Goal: Task Accomplishment & Management: Complete application form

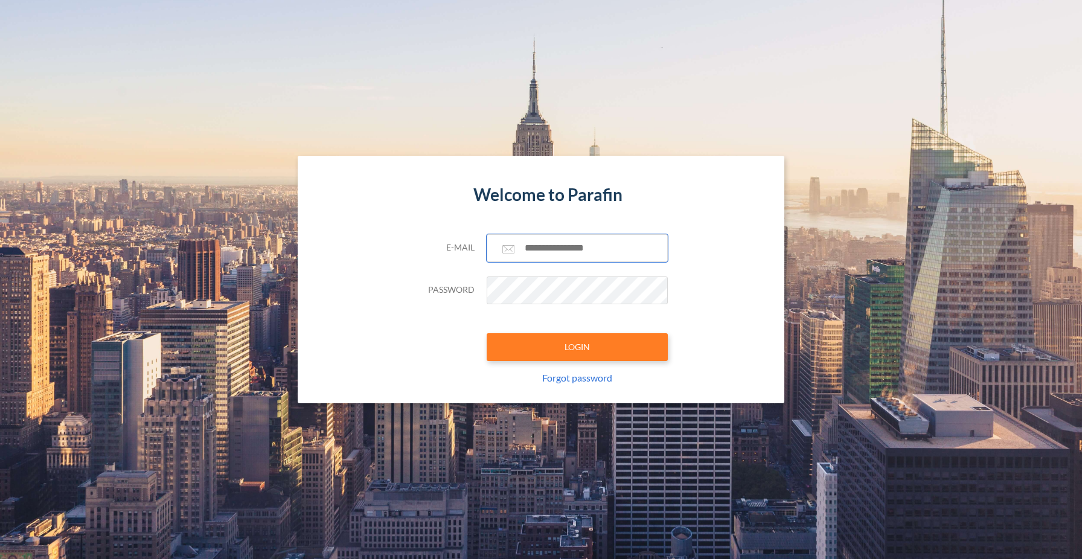
click at [557, 251] on input "text" at bounding box center [577, 248] width 181 height 28
type input "**********"
click at [579, 350] on button "LOGIN" at bounding box center [577, 347] width 181 height 28
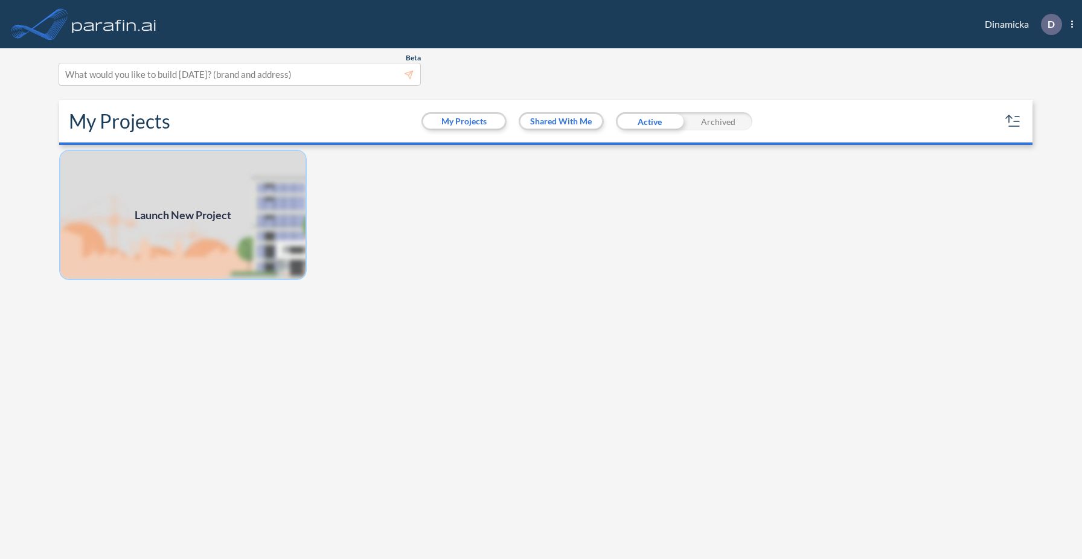
click at [287, 246] on img at bounding box center [183, 215] width 248 height 130
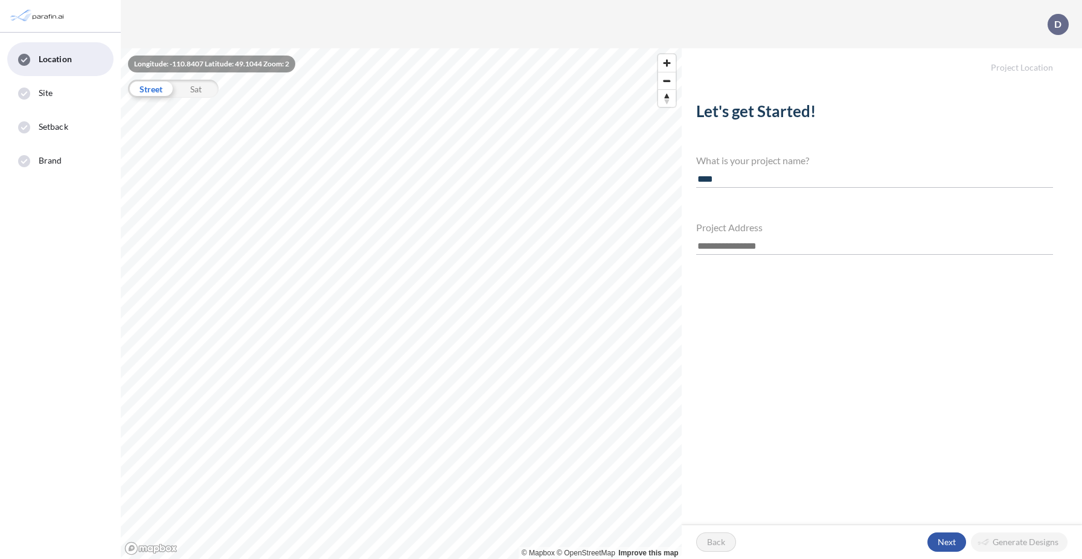
type input "****"
click at [941, 539] on div "button" at bounding box center [947, 542] width 39 height 19
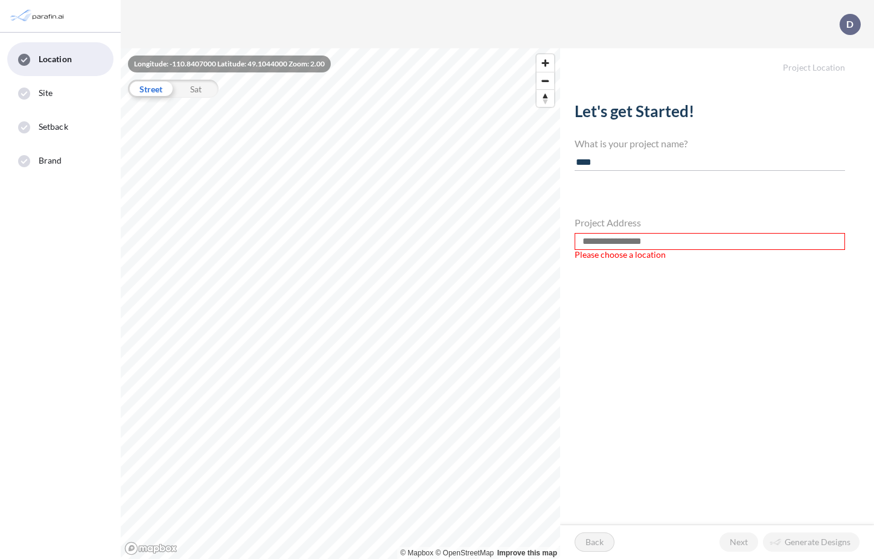
click at [657, 243] on input "text" at bounding box center [710, 241] width 271 height 17
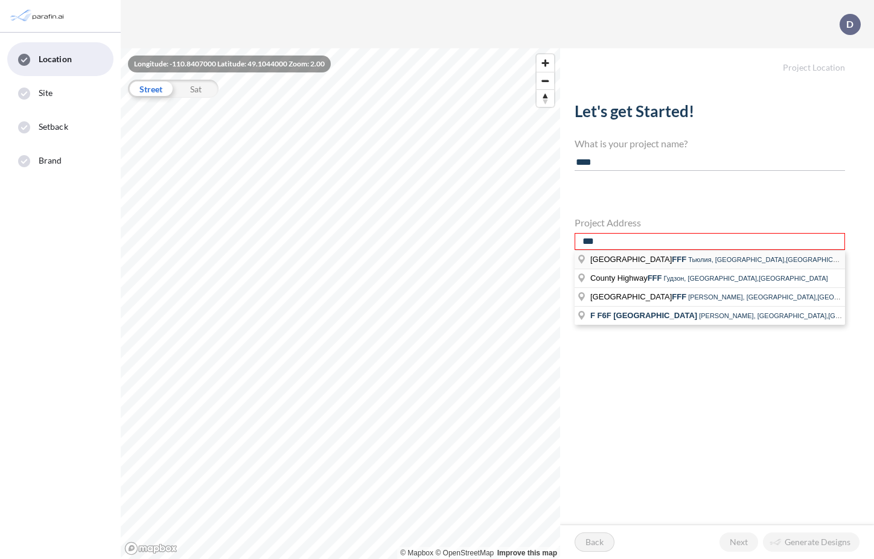
click at [688, 257] on span "Тьюлия, Техас,США" at bounding box center [771, 259] width 167 height 7
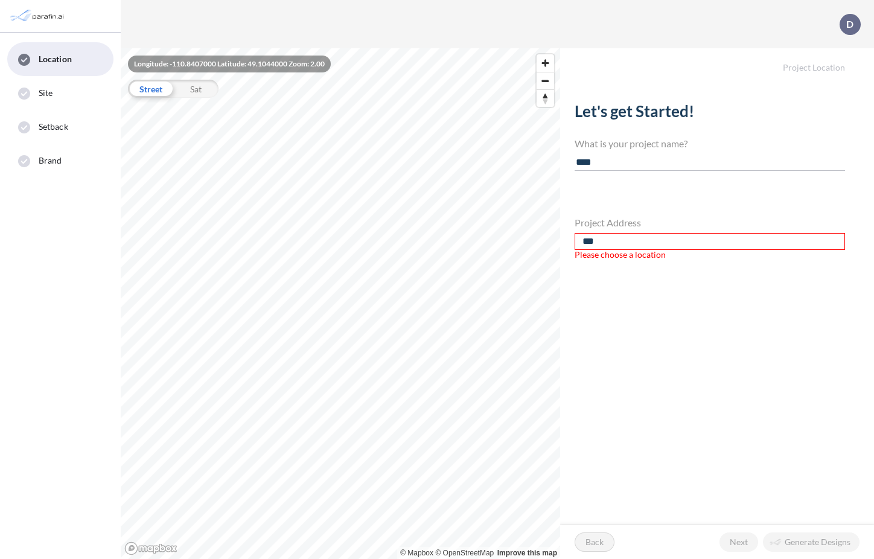
type input "**********"
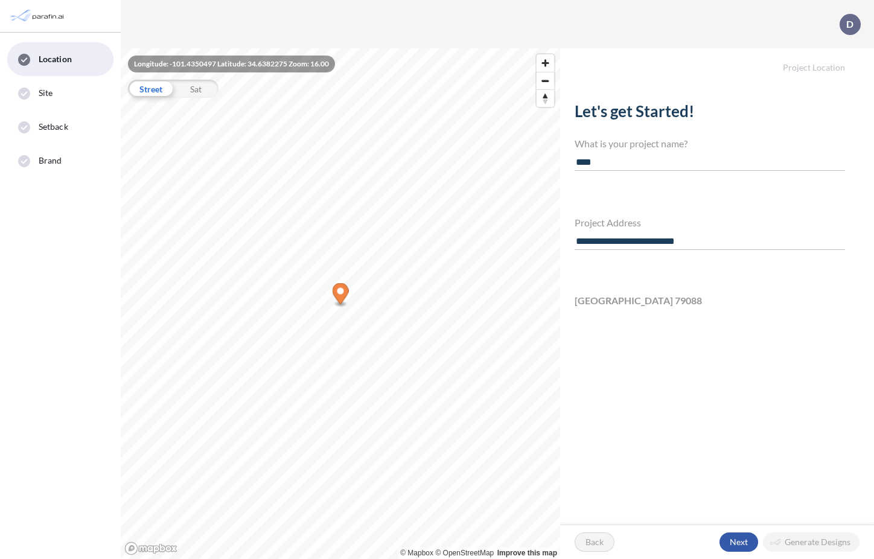
click at [742, 540] on div "button" at bounding box center [739, 542] width 39 height 19
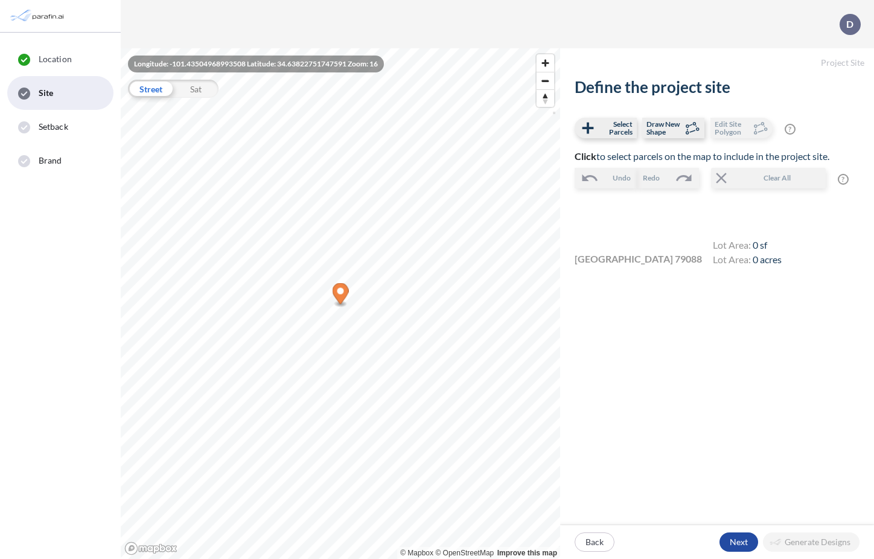
click at [347, 290] on icon "Map marker" at bounding box center [341, 293] width 16 height 21
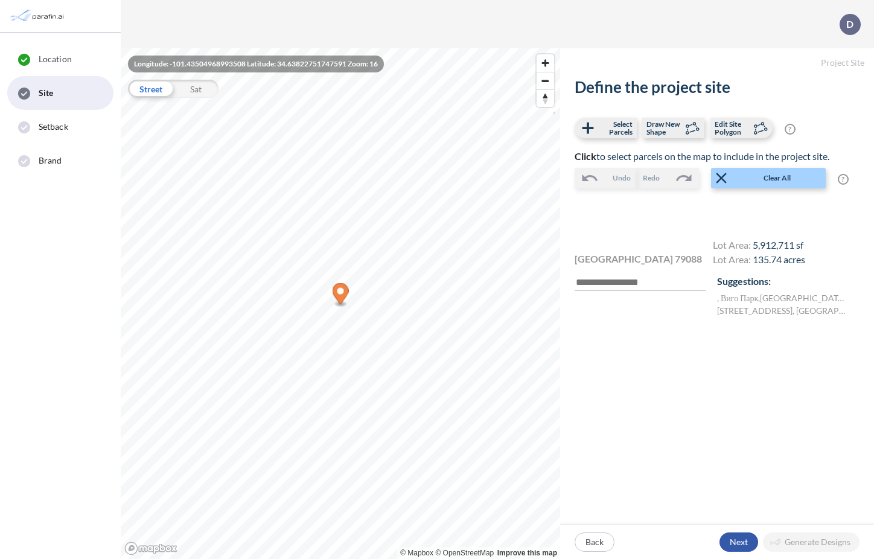
click at [735, 538] on div "button" at bounding box center [739, 542] width 39 height 19
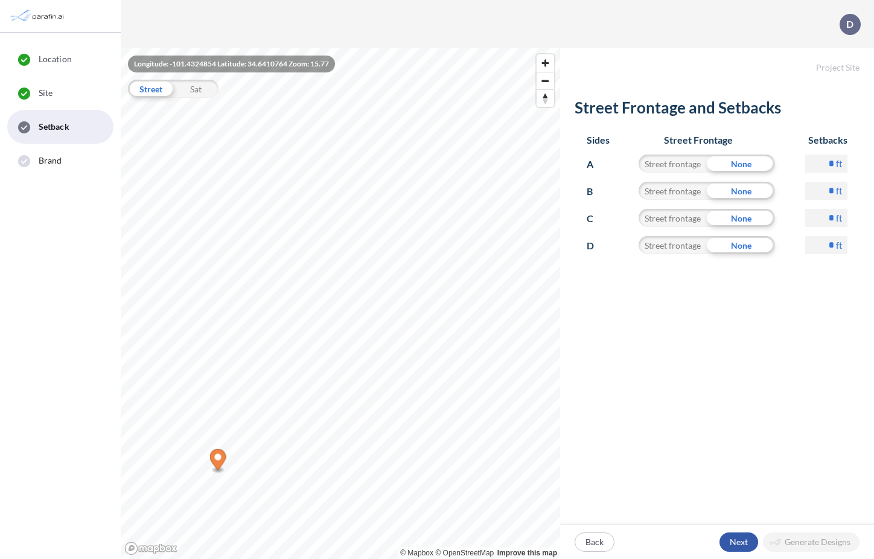
click at [738, 542] on div "button" at bounding box center [739, 542] width 39 height 19
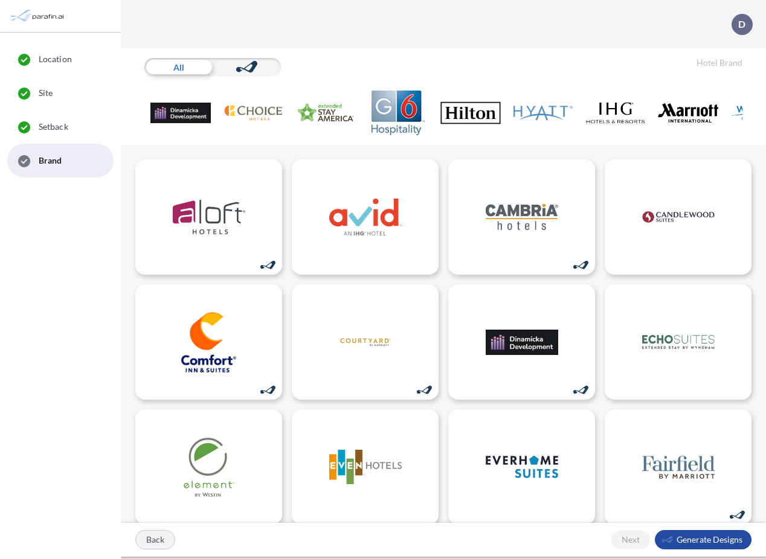
click at [164, 544] on div "button" at bounding box center [155, 540] width 39 height 18
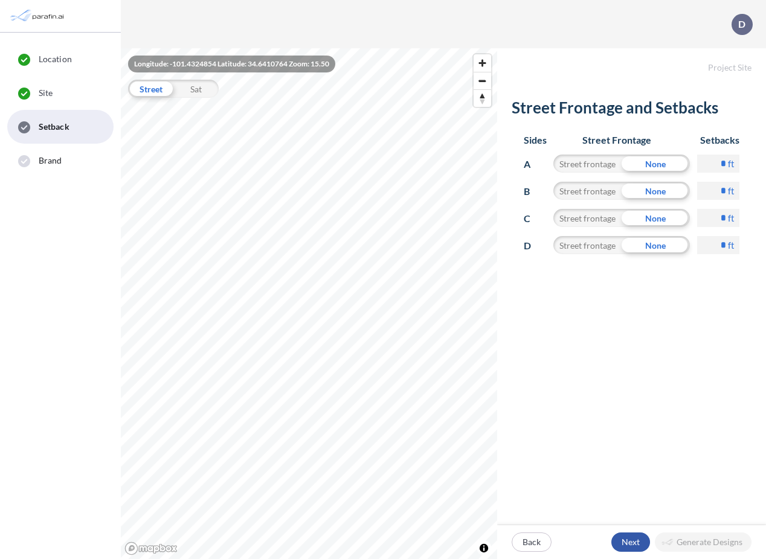
click at [632, 539] on div "button" at bounding box center [630, 542] width 39 height 19
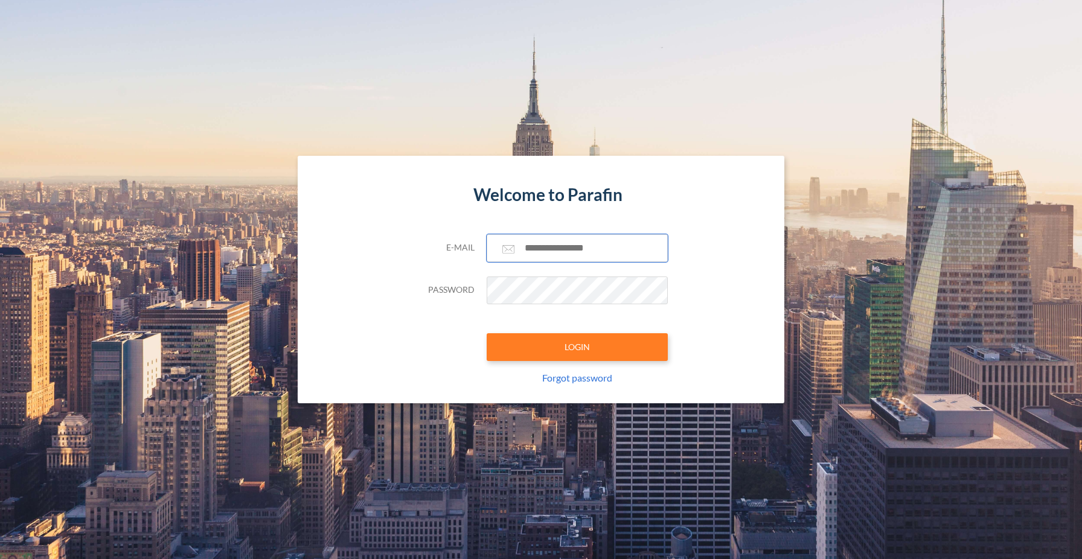
click at [551, 251] on input "text" at bounding box center [577, 248] width 181 height 28
type input "**********"
click at [569, 347] on button "LOGIN" at bounding box center [577, 347] width 181 height 28
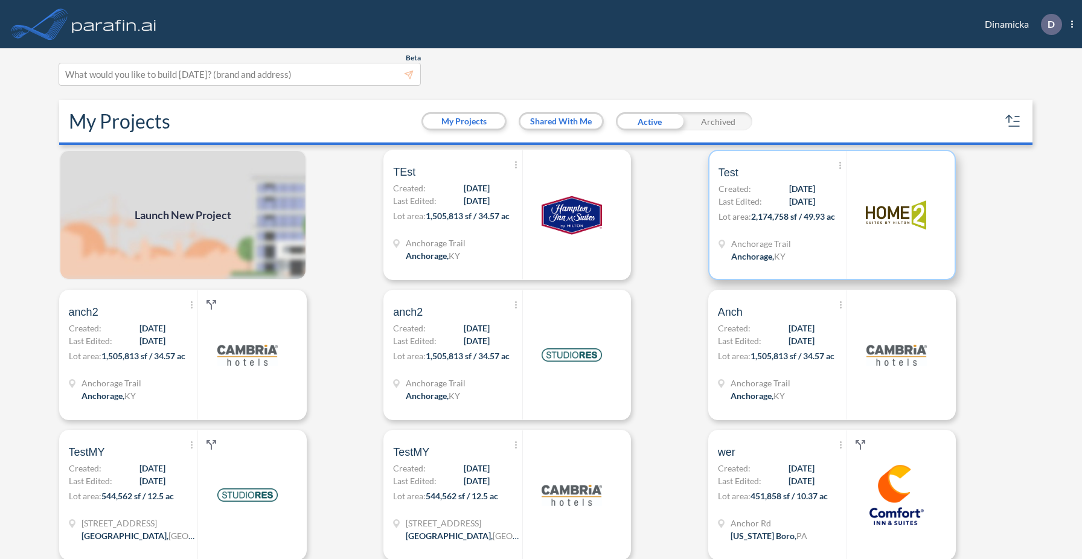
click at [803, 204] on span "[DATE]" at bounding box center [802, 201] width 26 height 13
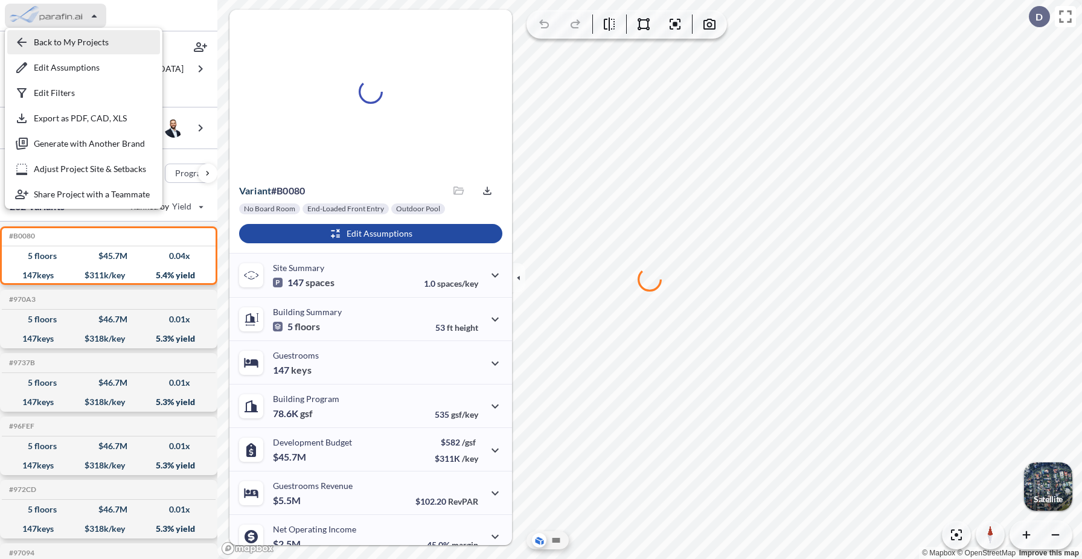
click at [54, 43] on div "button" at bounding box center [83, 42] width 153 height 24
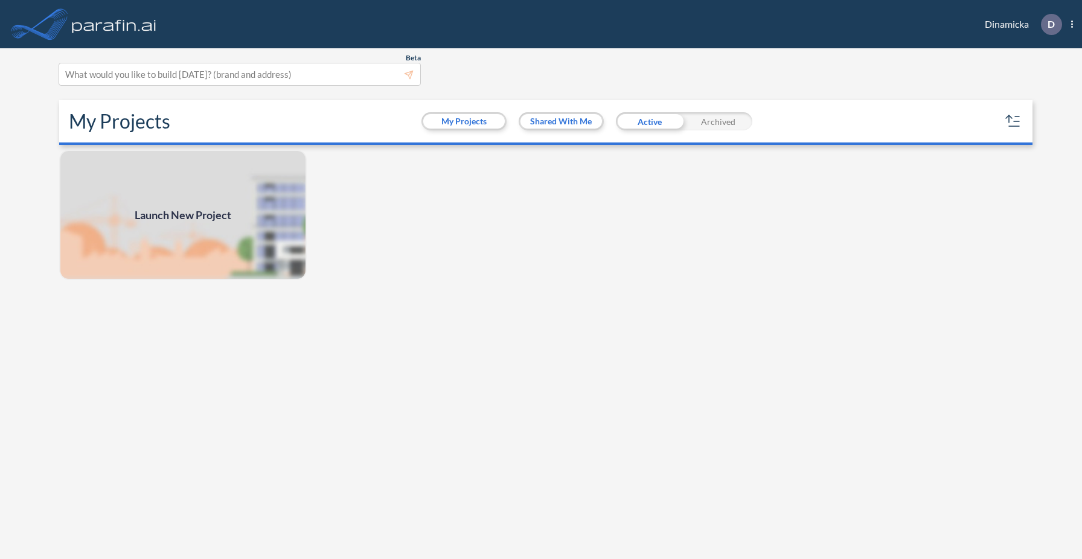
click at [206, 214] on span "Launch New Project" at bounding box center [183, 215] width 97 height 16
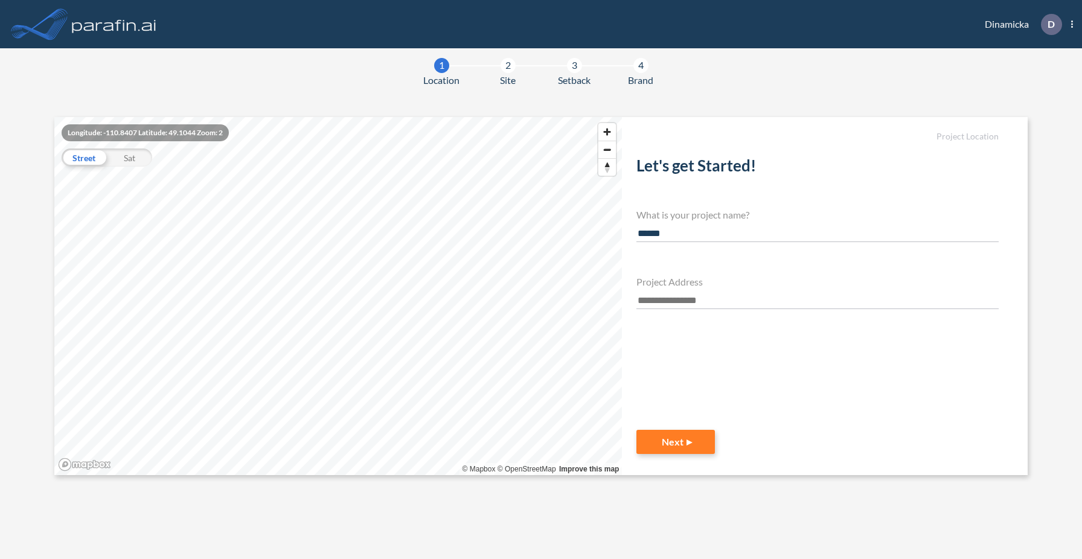
type input "******"
click at [655, 298] on input "text" at bounding box center [818, 301] width 362 height 16
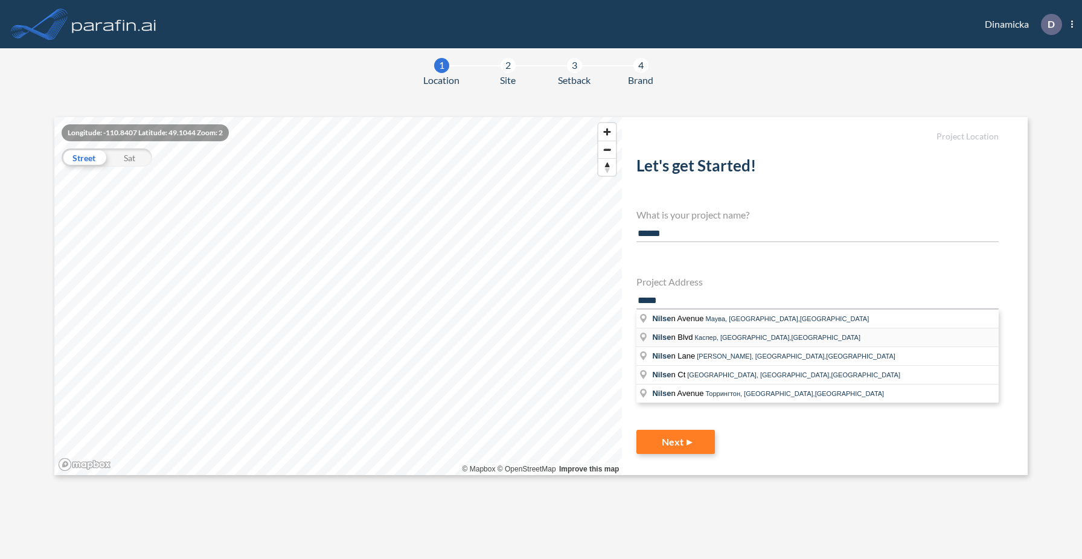
click at [683, 331] on li "[PERSON_NAME] n [PERSON_NAME], [GEOGRAPHIC_DATA],[GEOGRAPHIC_DATA]" at bounding box center [818, 338] width 362 height 19
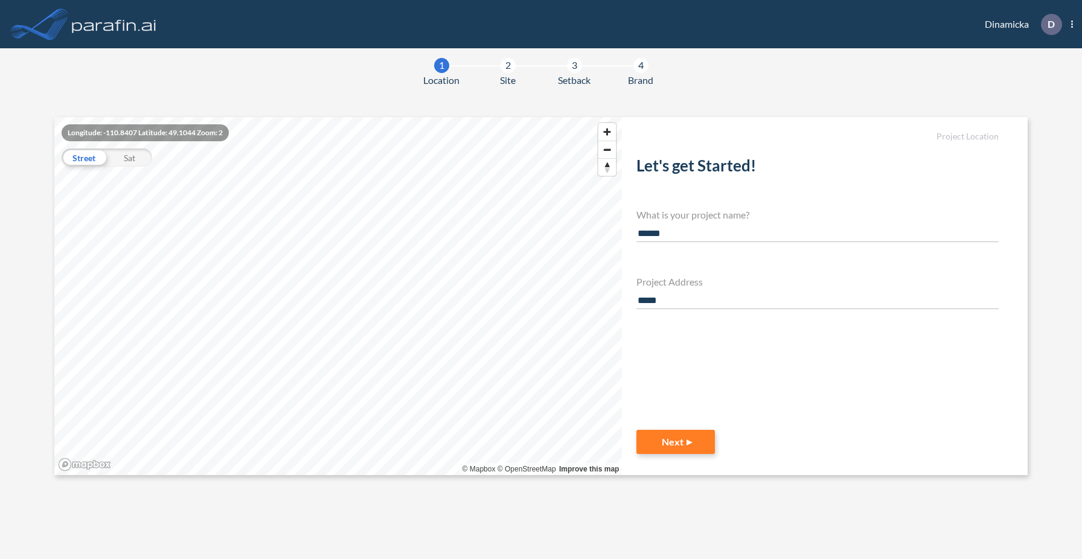
type input "**********"
click at [678, 437] on button "Next" at bounding box center [676, 442] width 79 height 24
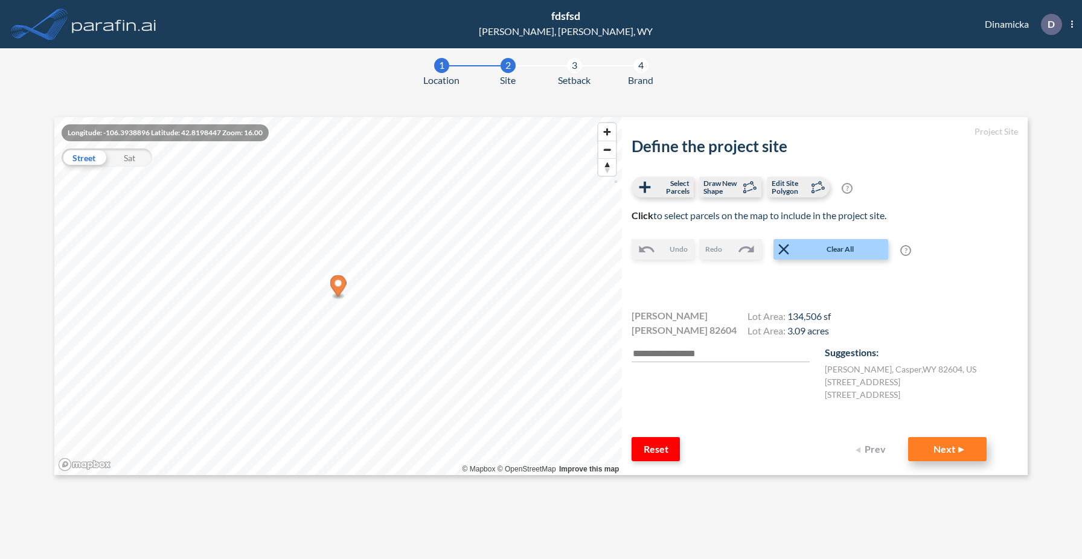
click at [932, 450] on button "Next" at bounding box center [947, 449] width 79 height 24
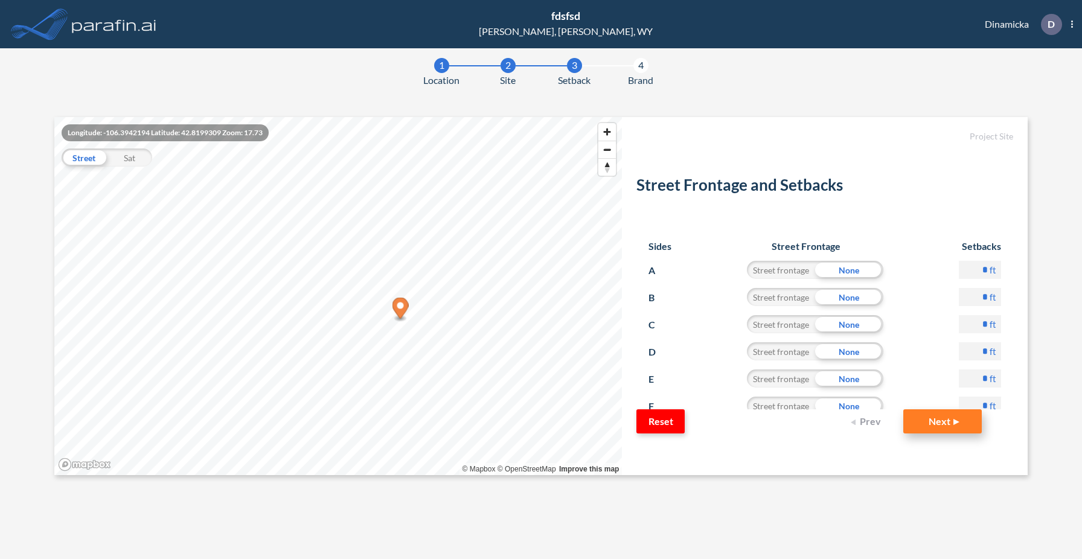
click at [937, 422] on button "Next" at bounding box center [942, 421] width 79 height 24
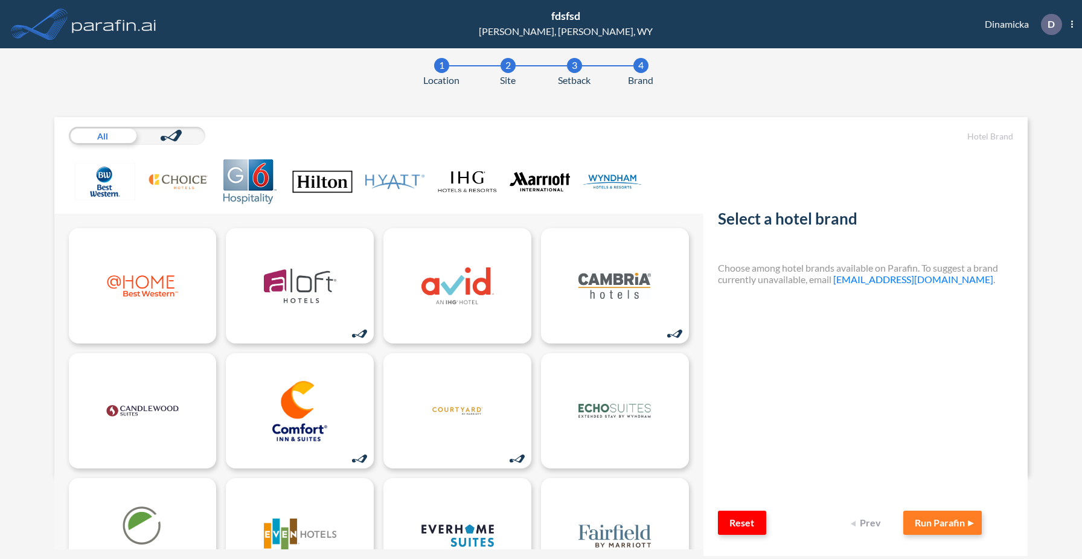
click at [529, 183] on img at bounding box center [540, 181] width 60 height 45
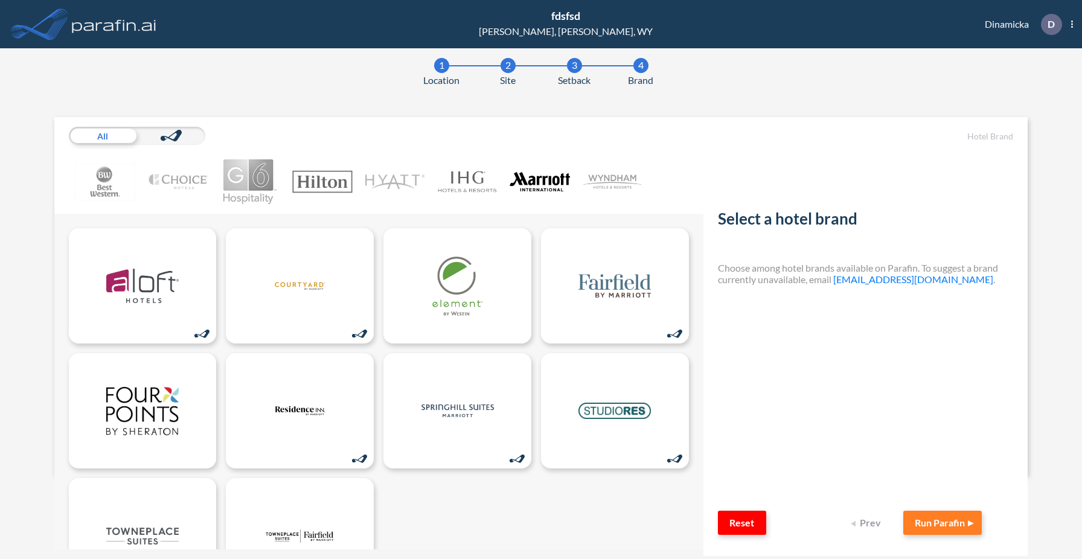
click at [479, 179] on img at bounding box center [467, 181] width 60 height 45
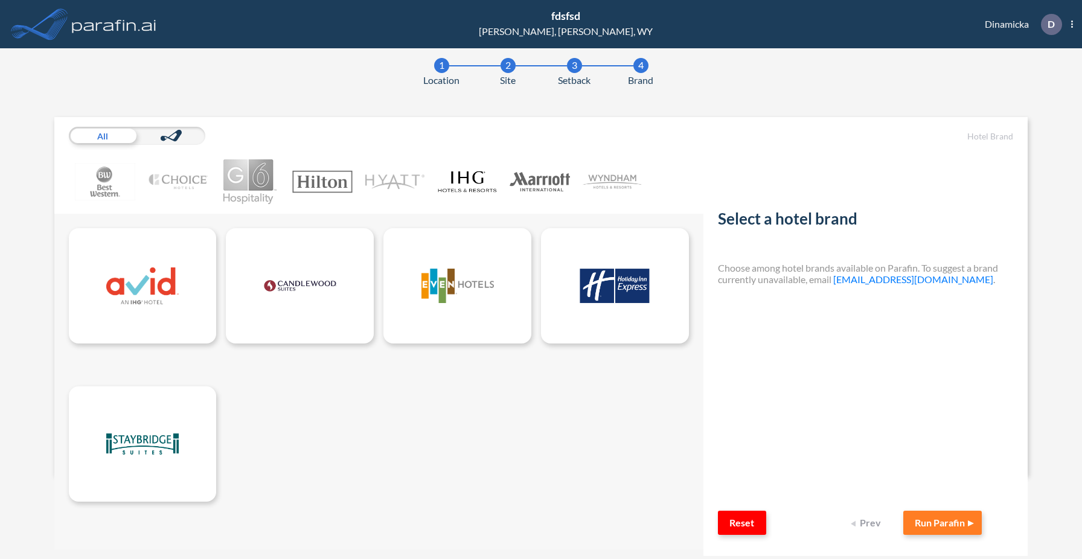
click at [402, 187] on img at bounding box center [395, 181] width 60 height 45
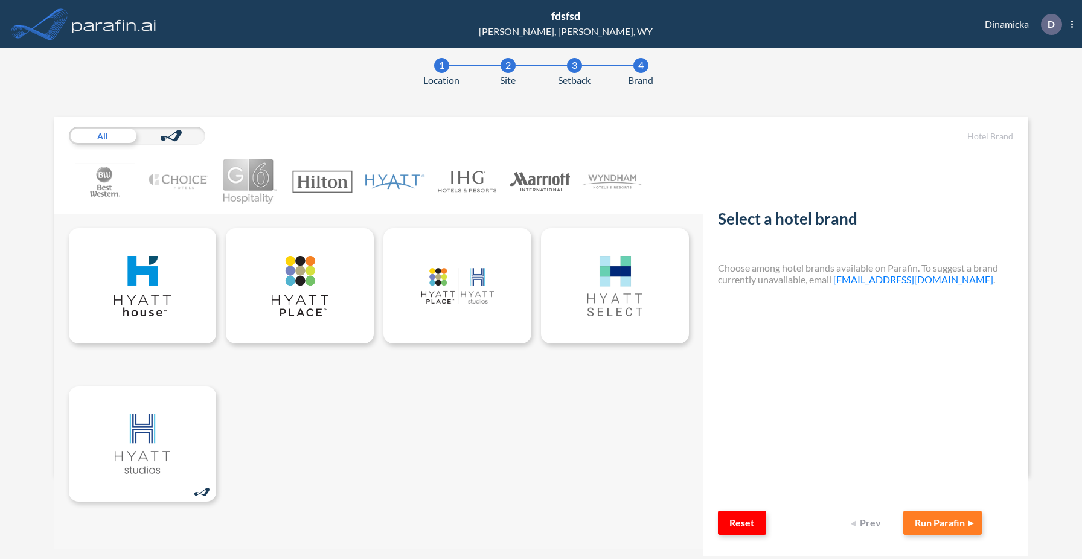
click at [479, 181] on img at bounding box center [467, 181] width 60 height 45
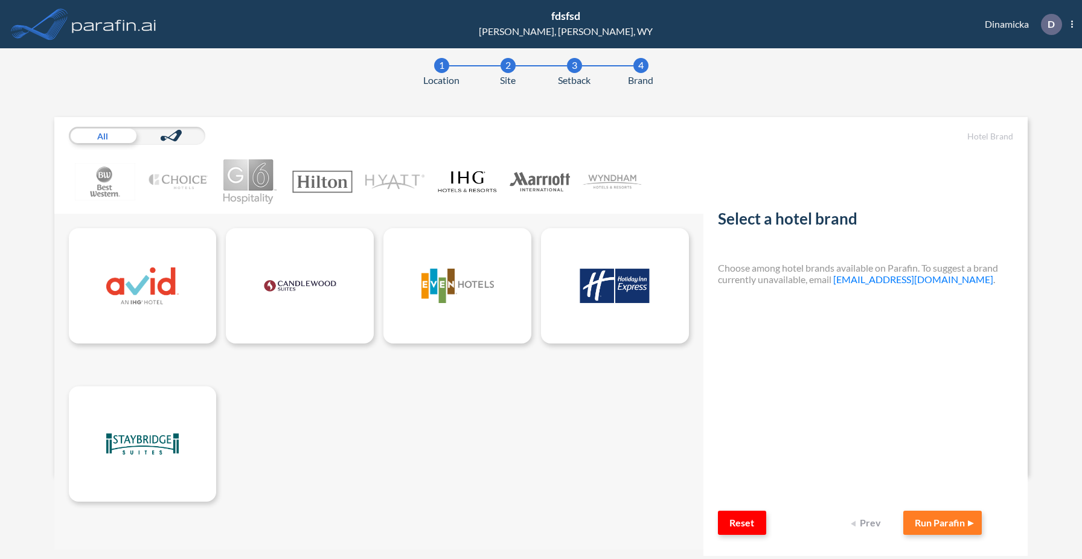
click at [537, 181] on img at bounding box center [540, 181] width 60 height 45
